Goal: Task Accomplishment & Management: Complete application form

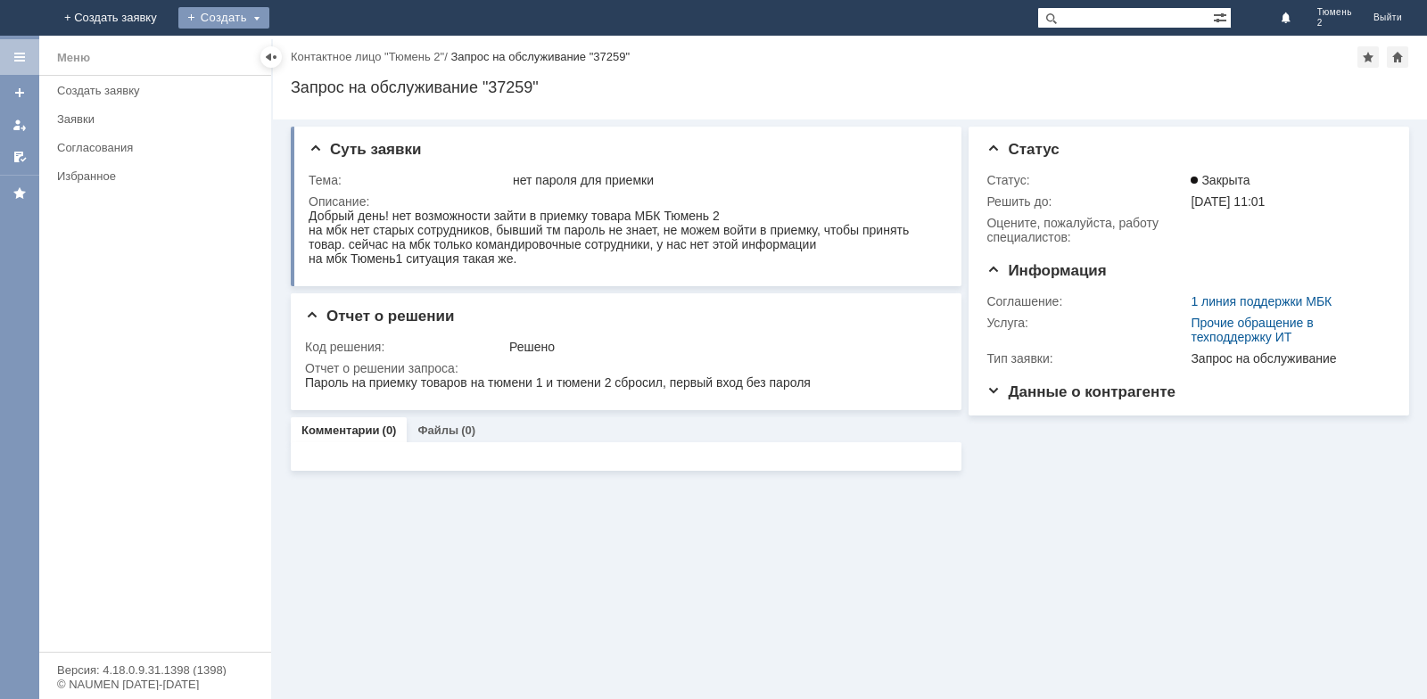
click at [269, 16] on div "Создать" at bounding box center [223, 17] width 91 height 21
click at [321, 66] on div "Заявка" at bounding box center [249, 53] width 143 height 29
click at [269, 13] on div "Создать" at bounding box center [223, 17] width 91 height 21
click at [318, 56] on link "Заявка" at bounding box center [250, 53] width 136 height 21
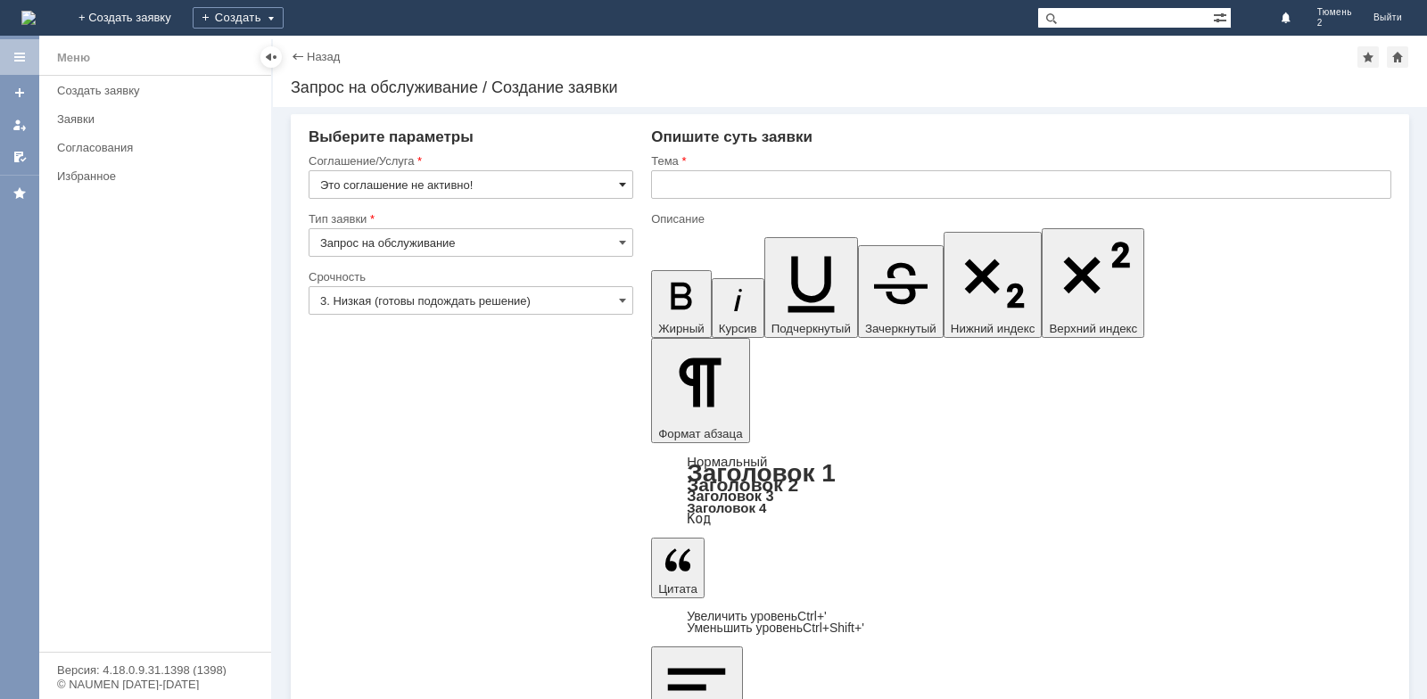
click at [624, 181] on span at bounding box center [622, 184] width 7 height 14
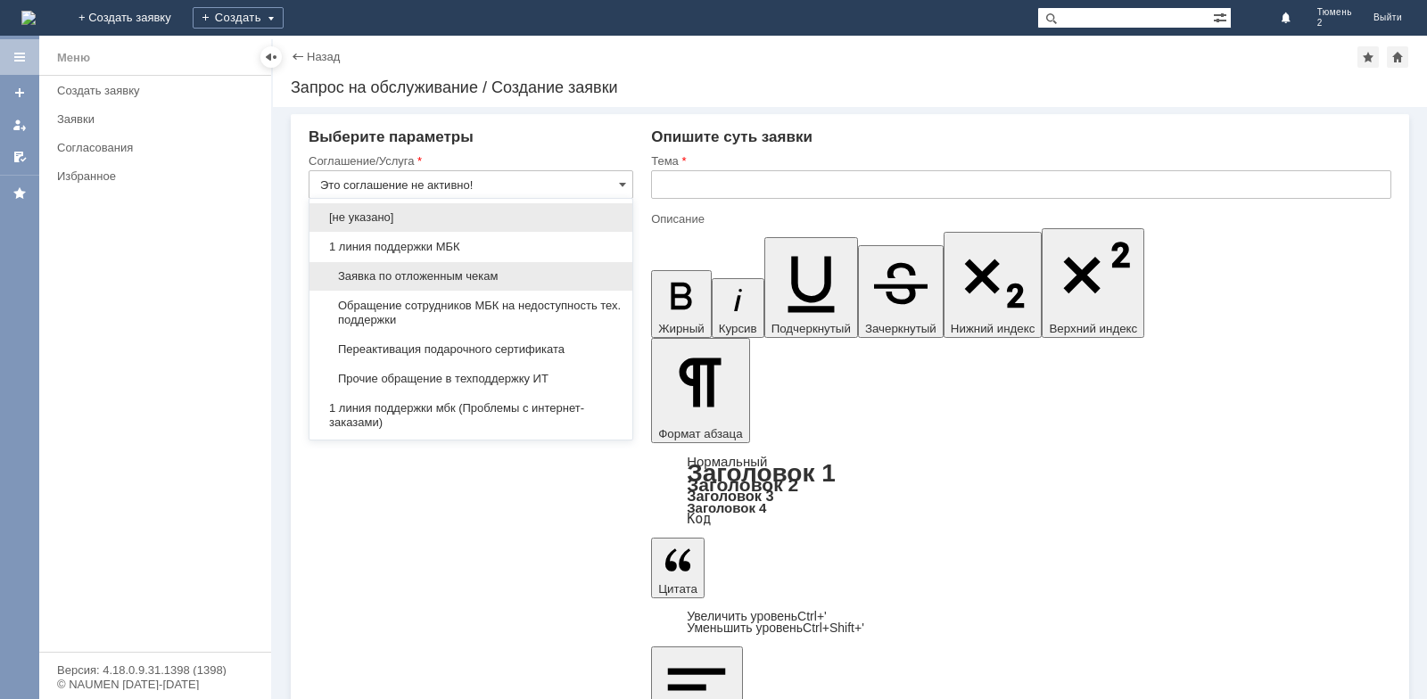
click at [419, 283] on span "Заявка по отложенным чекам" at bounding box center [470, 276] width 301 height 14
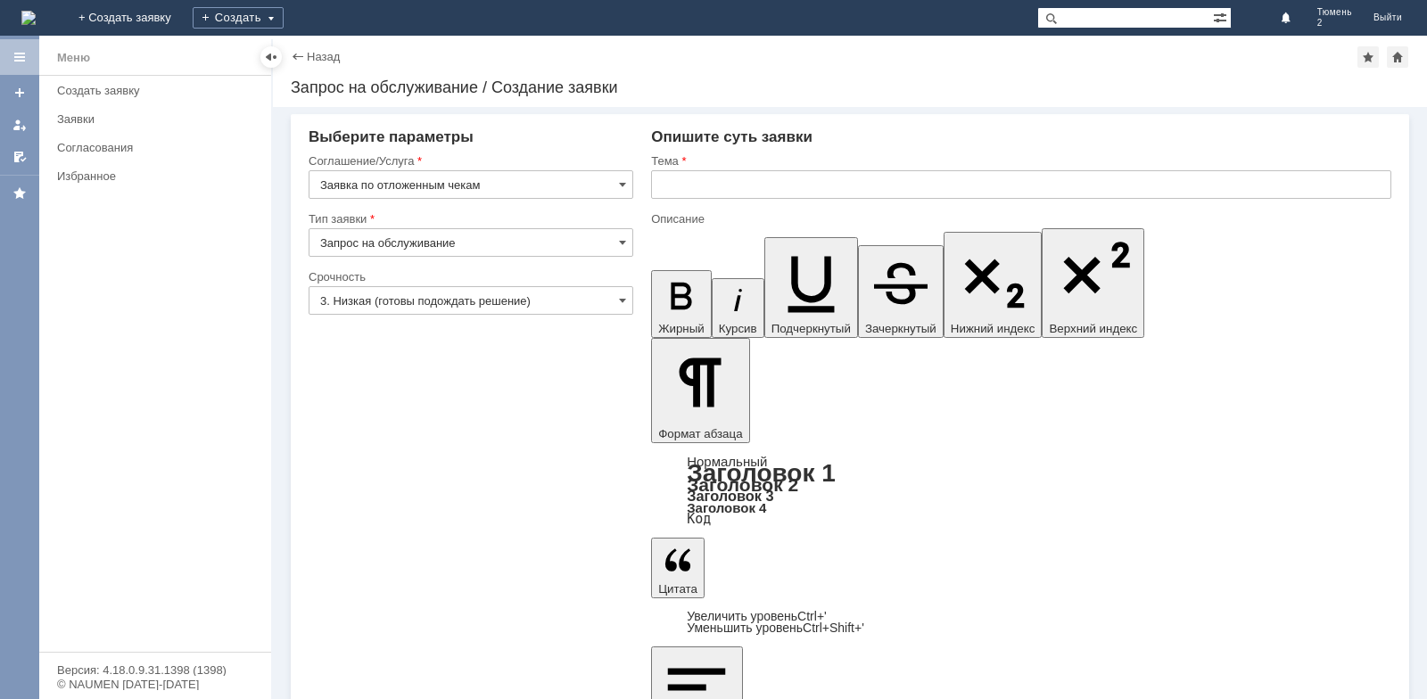
type input "Заявка по отложенным чекам"
click at [672, 189] on input "text" at bounding box center [1021, 184] width 740 height 29
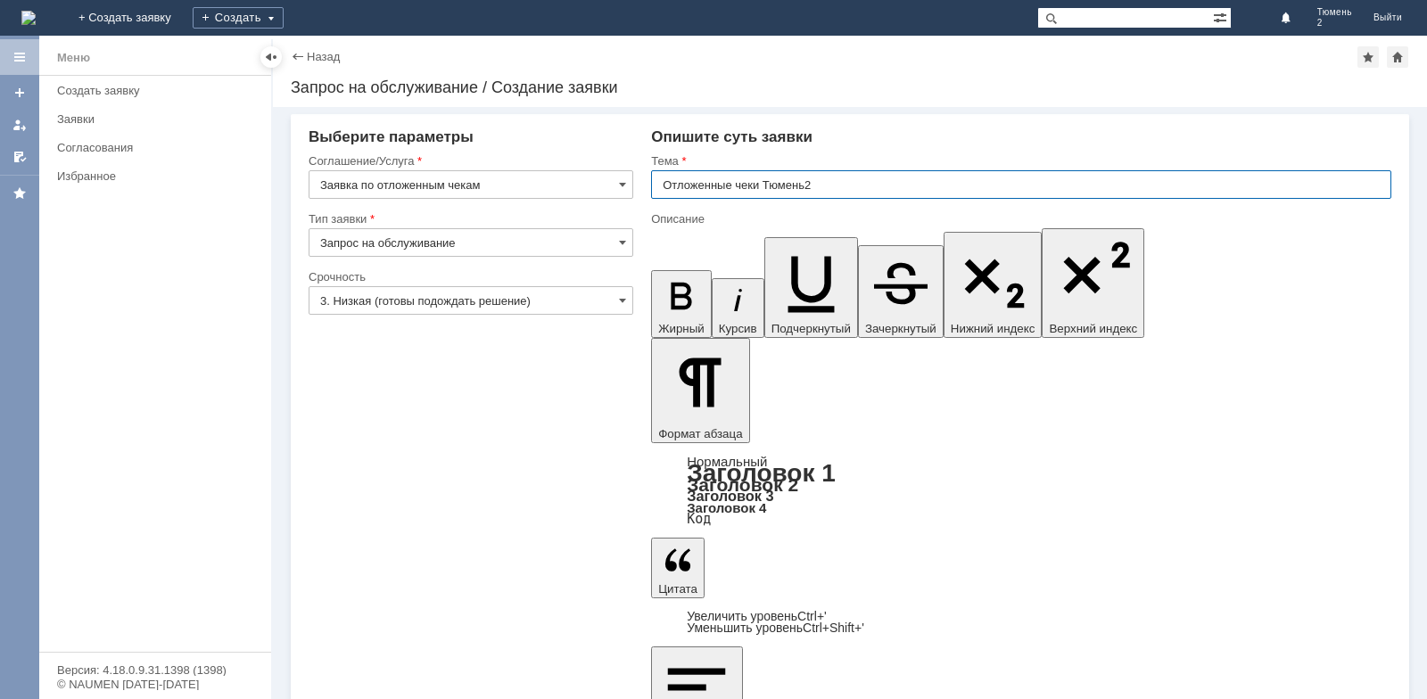
type input "Отложенные чеки Тюмень2"
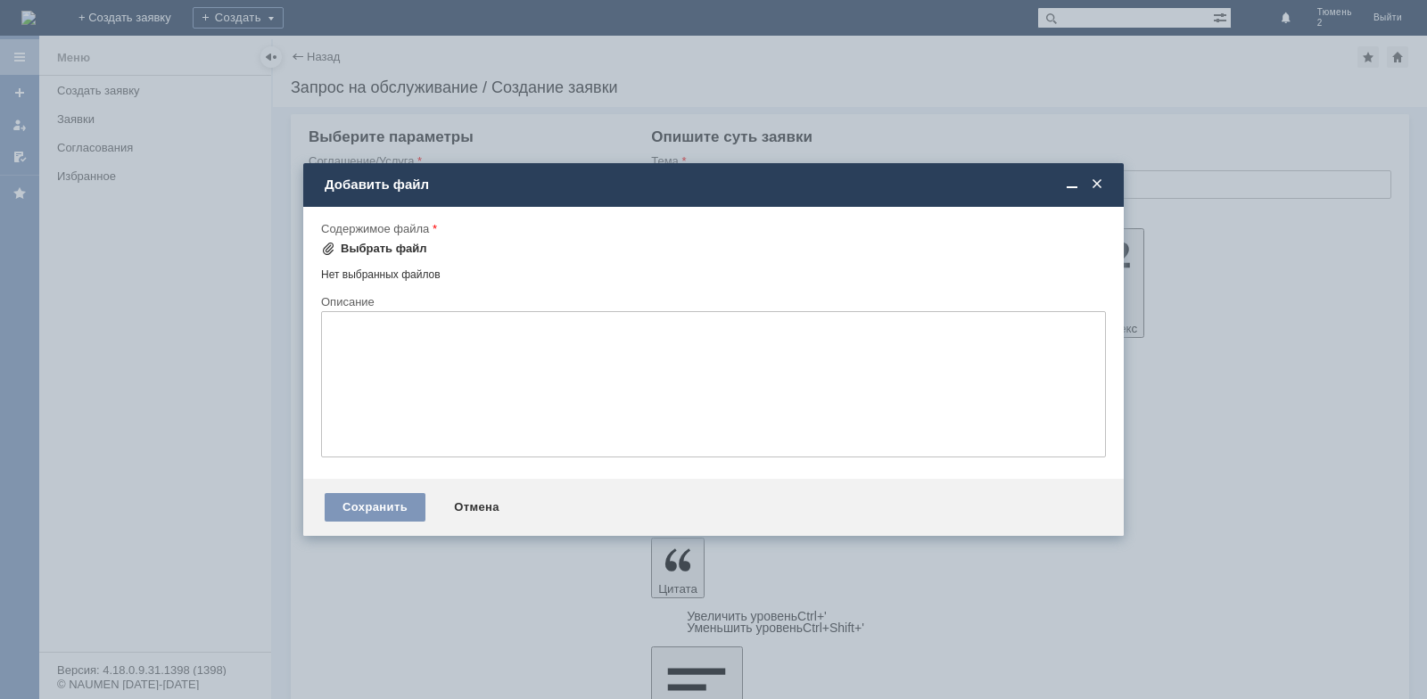
click at [359, 251] on div "Выбрать файл" at bounding box center [384, 249] width 87 height 14
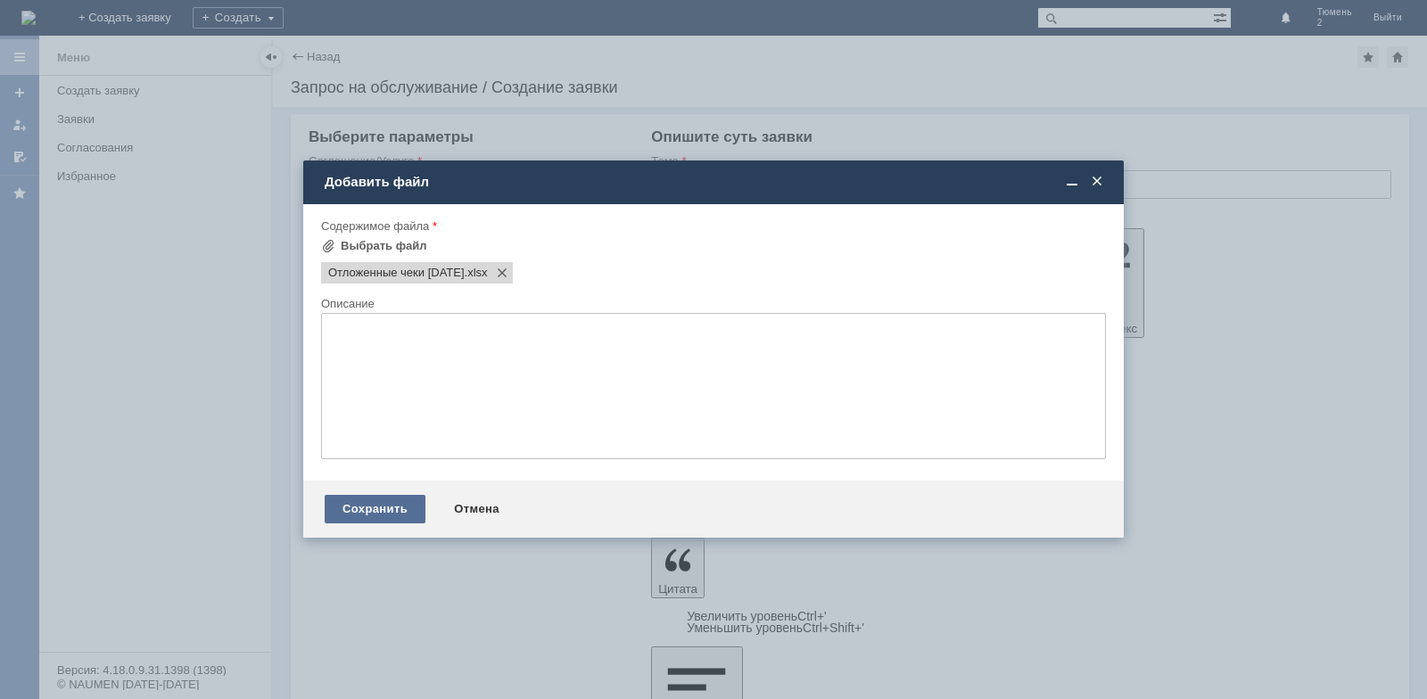
click at [403, 509] on div "Сохранить" at bounding box center [375, 509] width 101 height 29
